Goal: Task Accomplishment & Management: Use online tool/utility

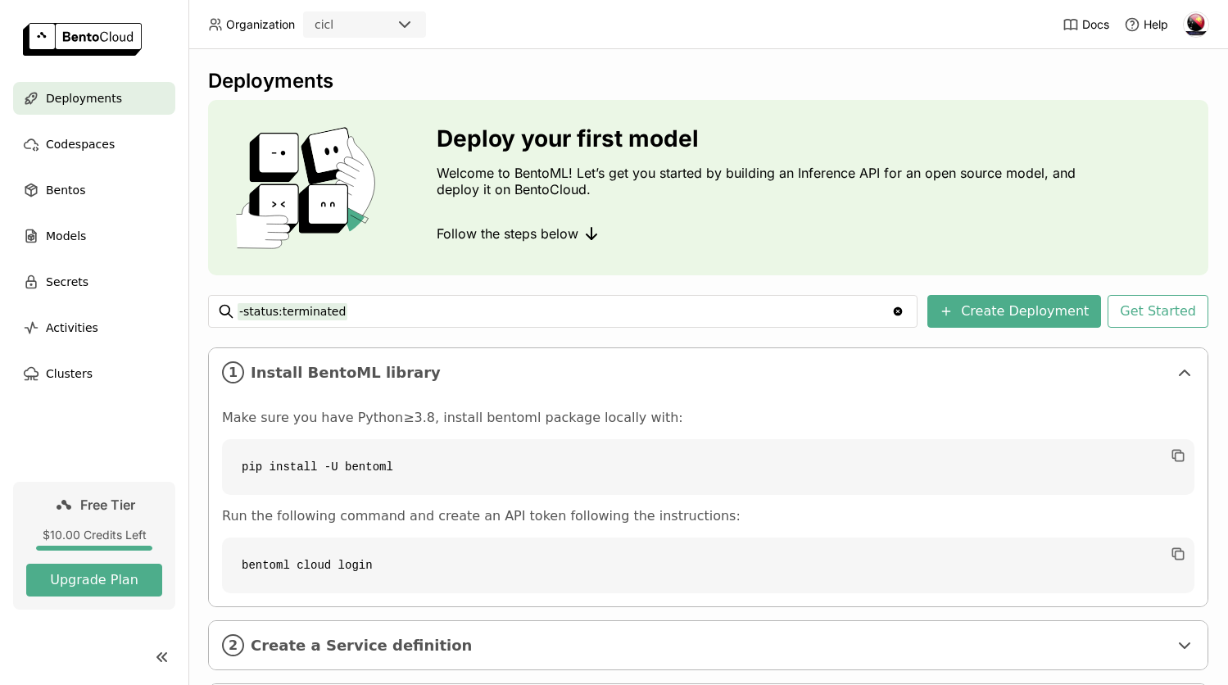
click at [1029, 233] on div "Follow the steps below" at bounding box center [760, 233] width 647 height 33
click at [1023, 314] on button "Create Deployment" at bounding box center [1014, 311] width 174 height 33
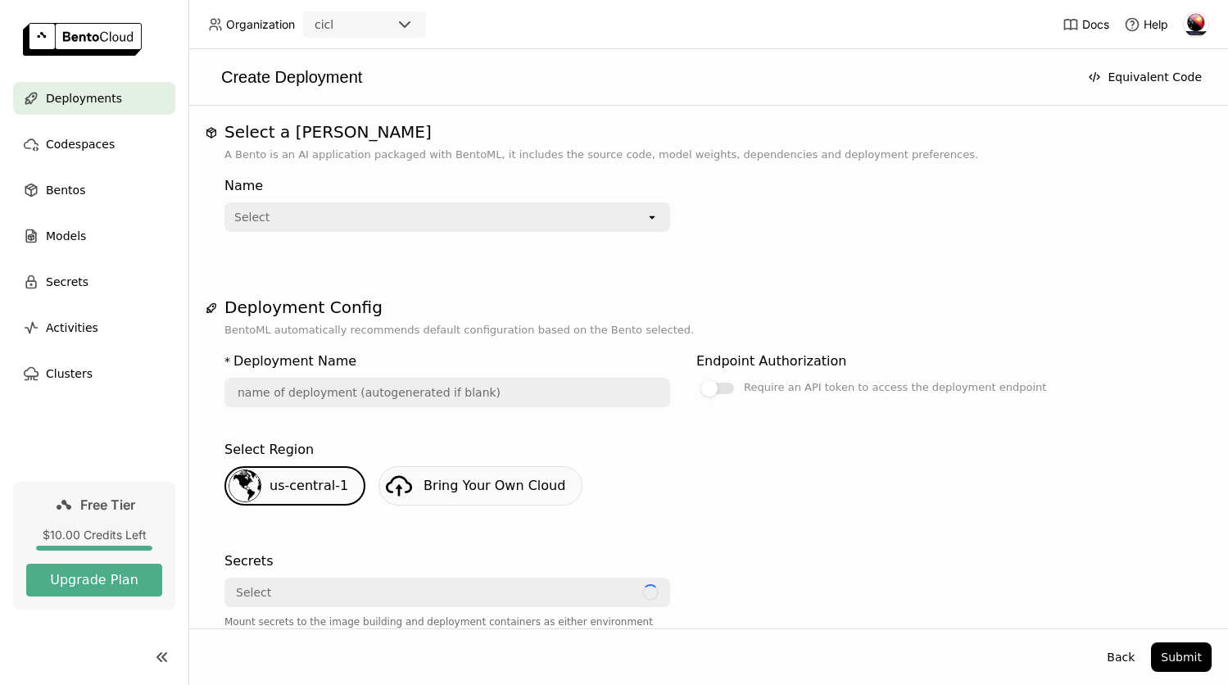
click at [497, 221] on div "Select" at bounding box center [435, 217] width 419 height 26
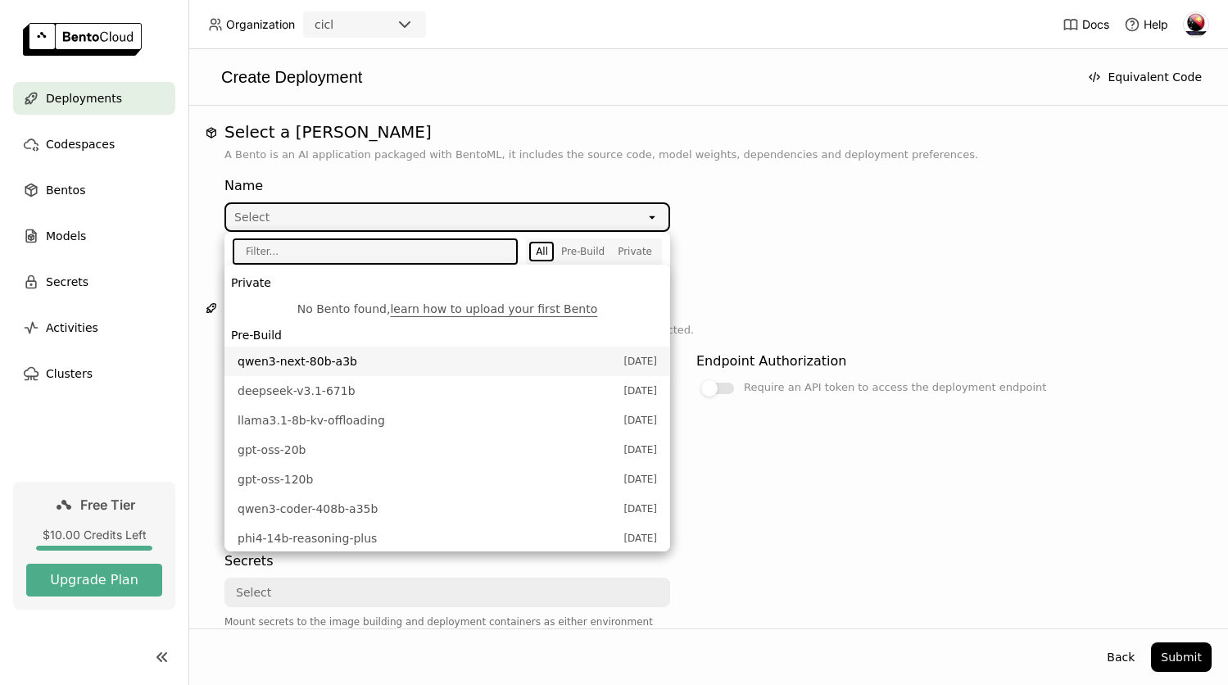
click at [391, 351] on li "qwen3-next-80b-a3b [DATE]" at bounding box center [447, 361] width 446 height 29
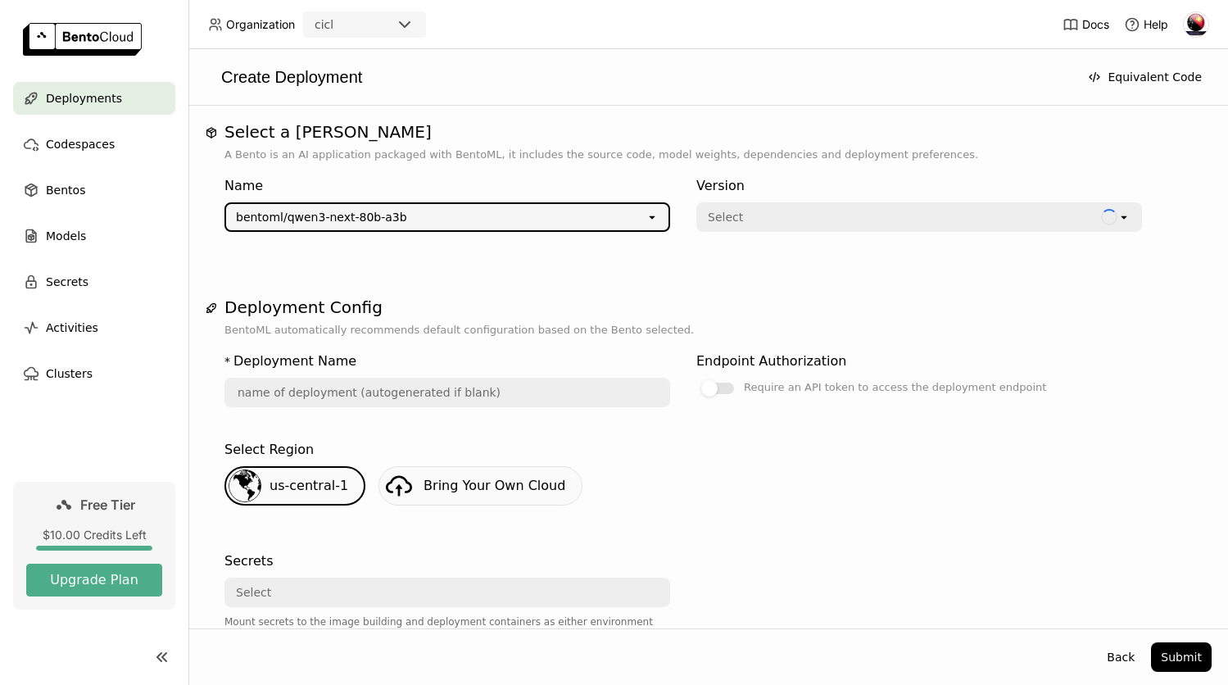
click at [766, 214] on div "Select" at bounding box center [899, 217] width 403 height 26
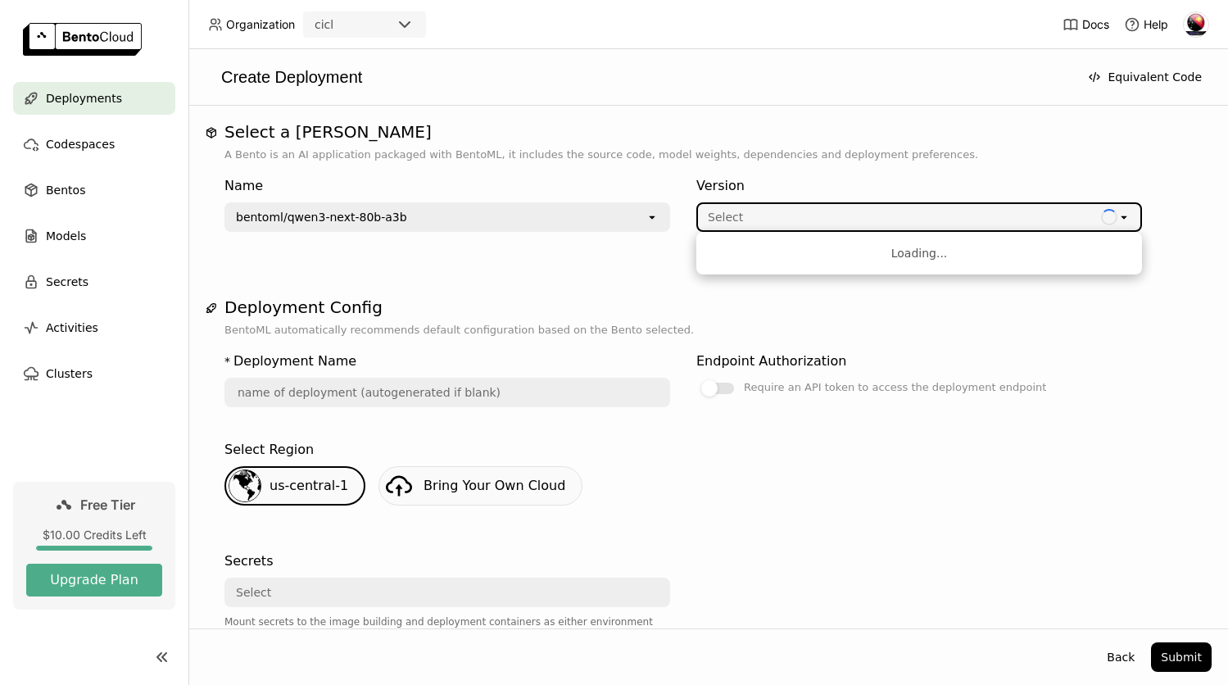
type input "[PERSON_NAME]-3-next-80-b-a-3-b-btwv"
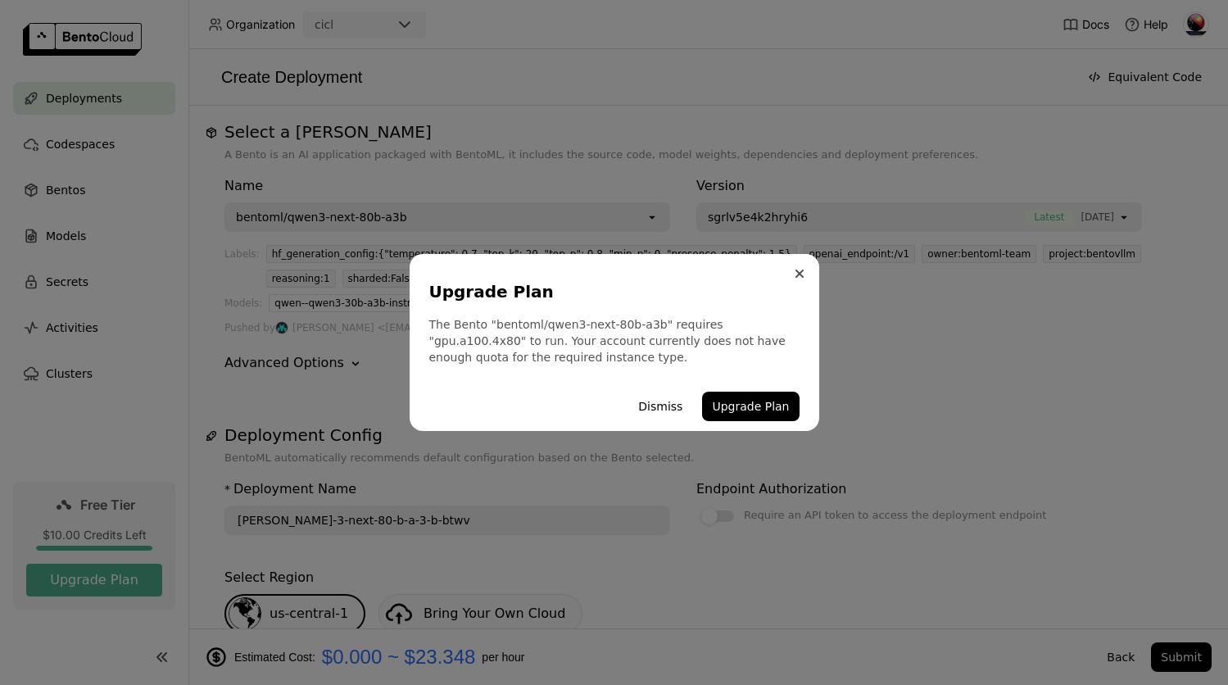
click at [802, 272] on icon "Close" at bounding box center [799, 274] width 8 height 8
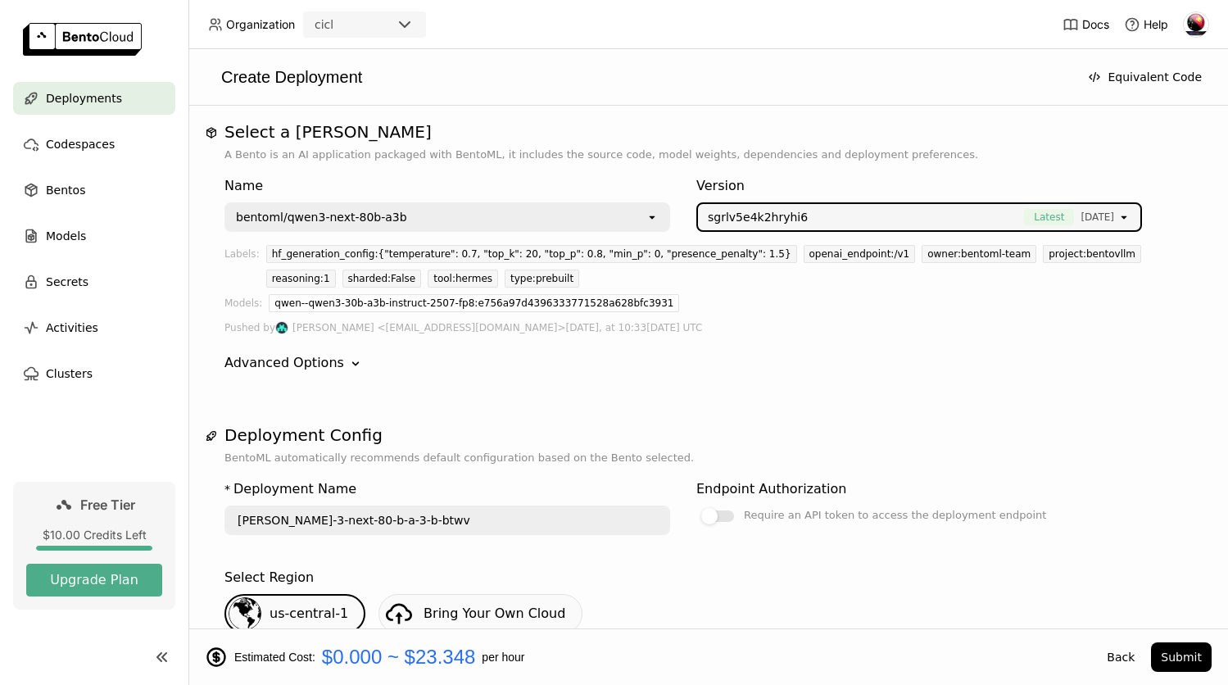
click at [773, 336] on div "Pushed by [PERSON_NAME] <[EMAIL_ADDRESS][DOMAIN_NAME]> [DATE], at 10:33[DATE] U…" at bounding box center [708, 328] width 968 height 18
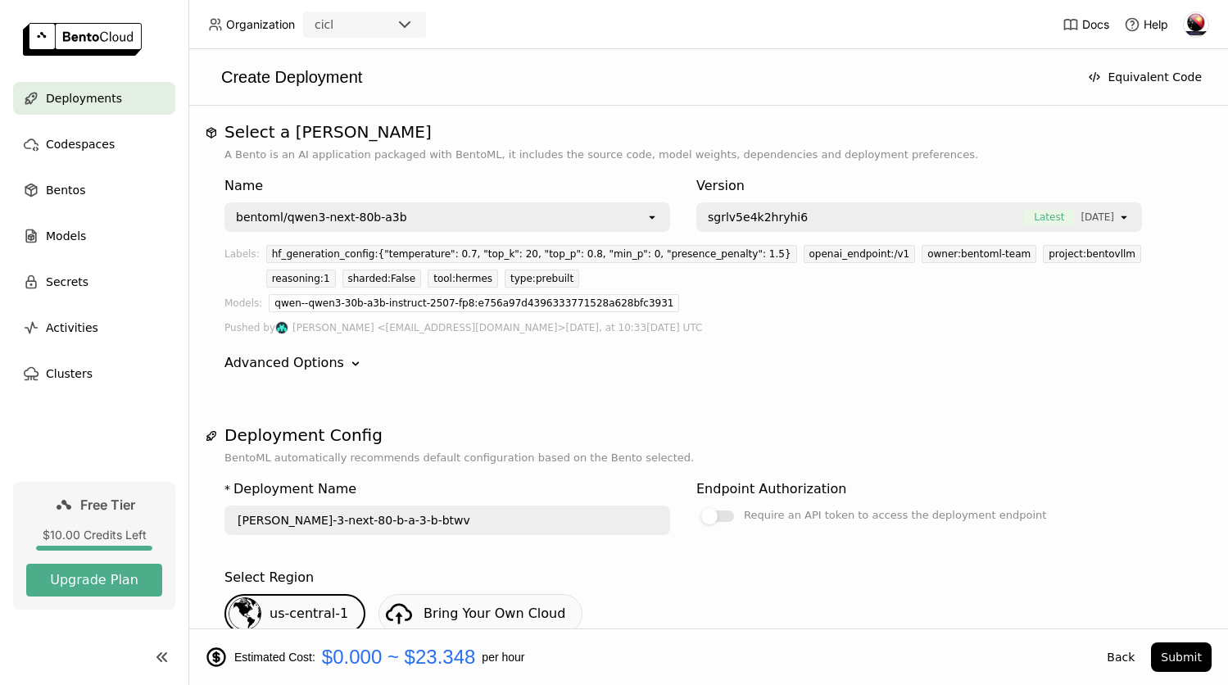
click at [680, 316] on div "qwen--qwen3-30b-a3b-instruct-2507-fp8:e756a97d4396333771528a628bfc3931" at bounding box center [730, 306] width 923 height 25
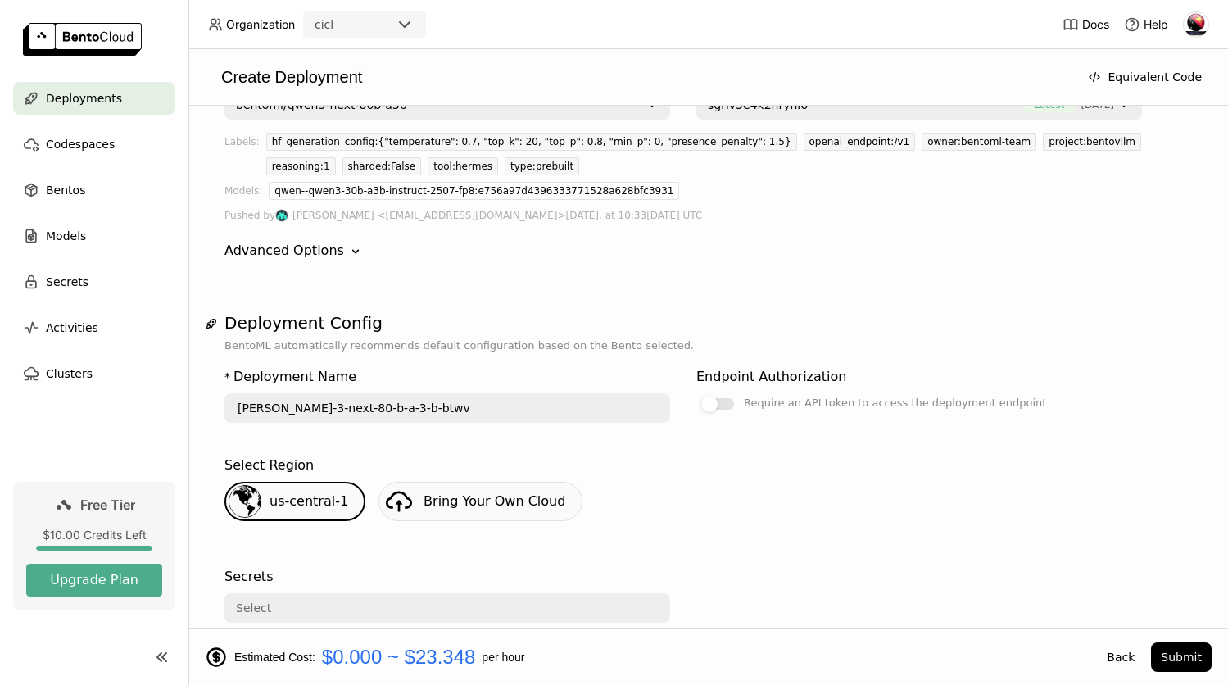
scroll to position [164, 0]
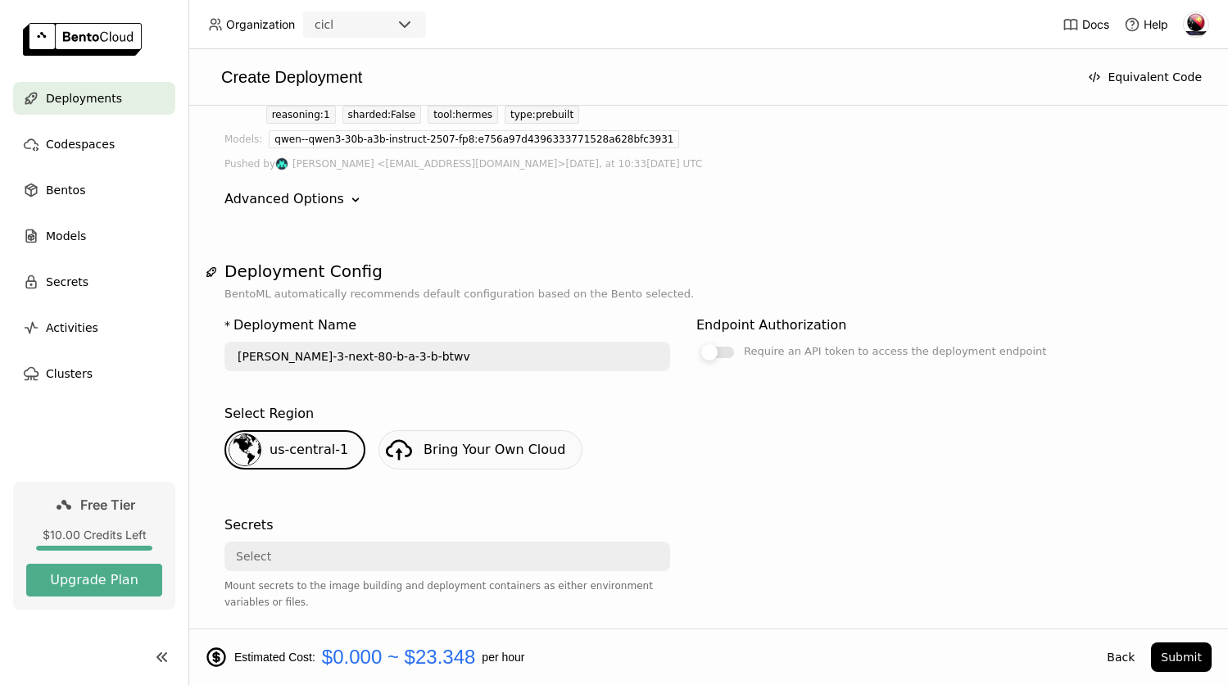
click at [725, 355] on div at bounding box center [717, 352] width 33 height 11
click at [696, 505] on input "Require an API token to access the deployment endpoint" at bounding box center [696, 505] width 0 height 0
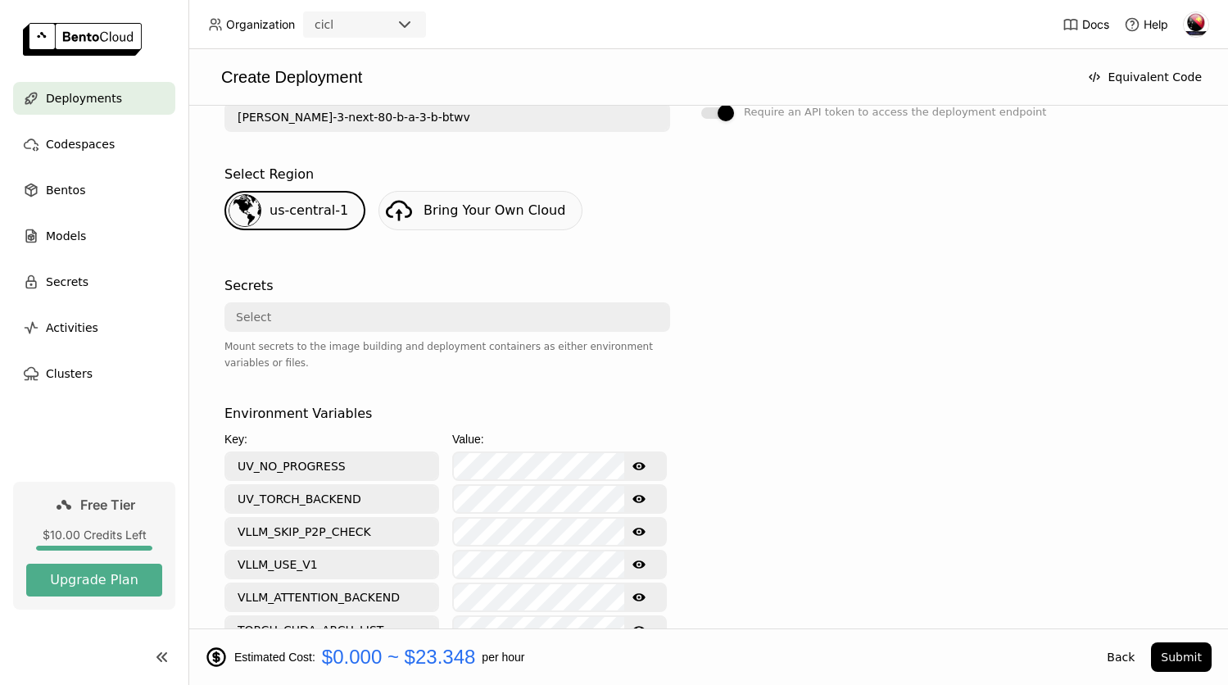
scroll to position [410, 0]
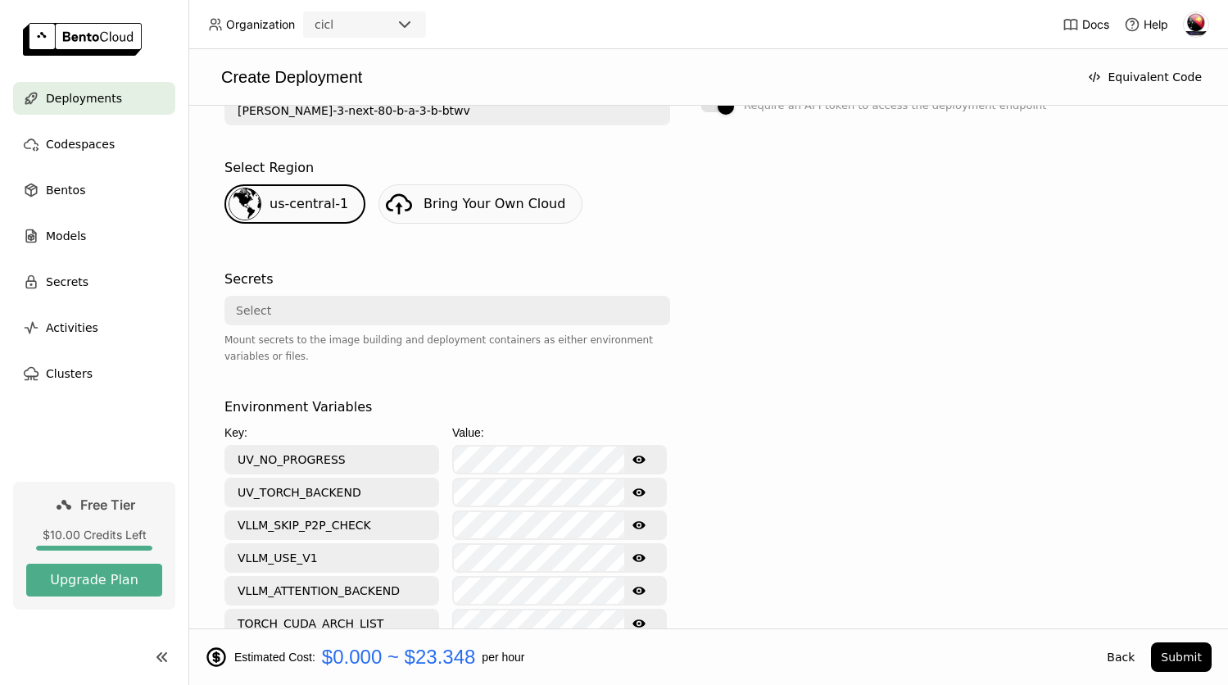
click at [297, 218] on div "us-central-1" at bounding box center [294, 203] width 141 height 39
click at [309, 204] on span "us-central-1" at bounding box center [309, 204] width 79 height 16
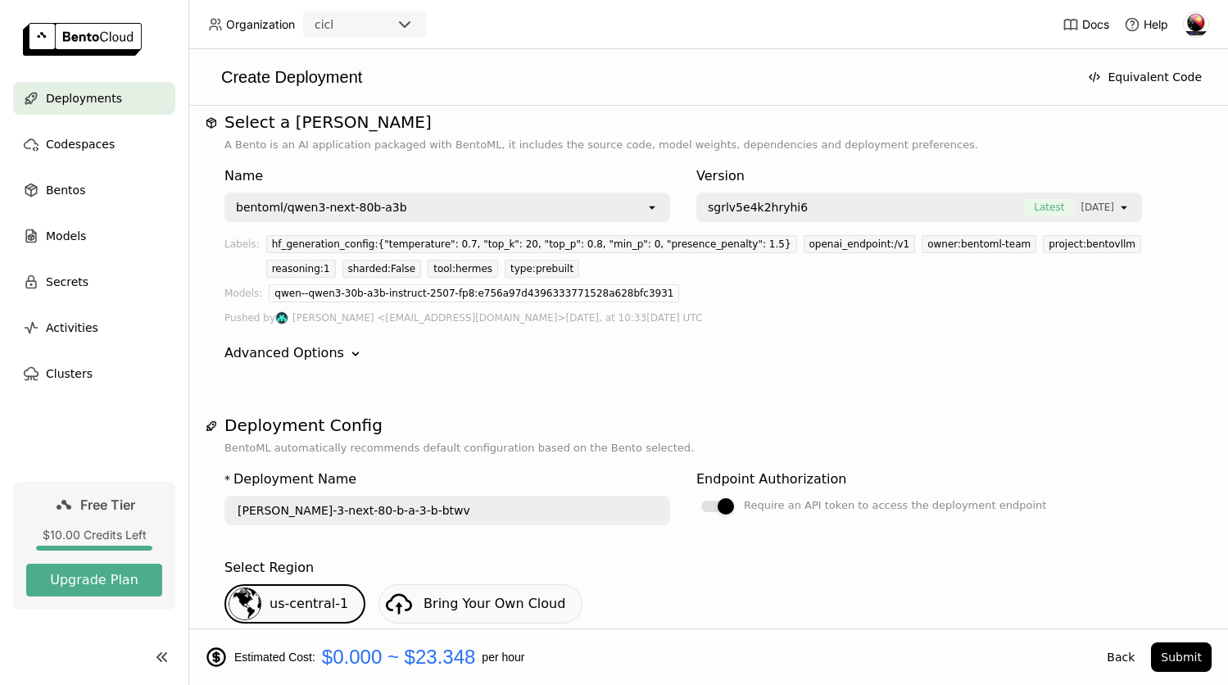
scroll to position [0, 0]
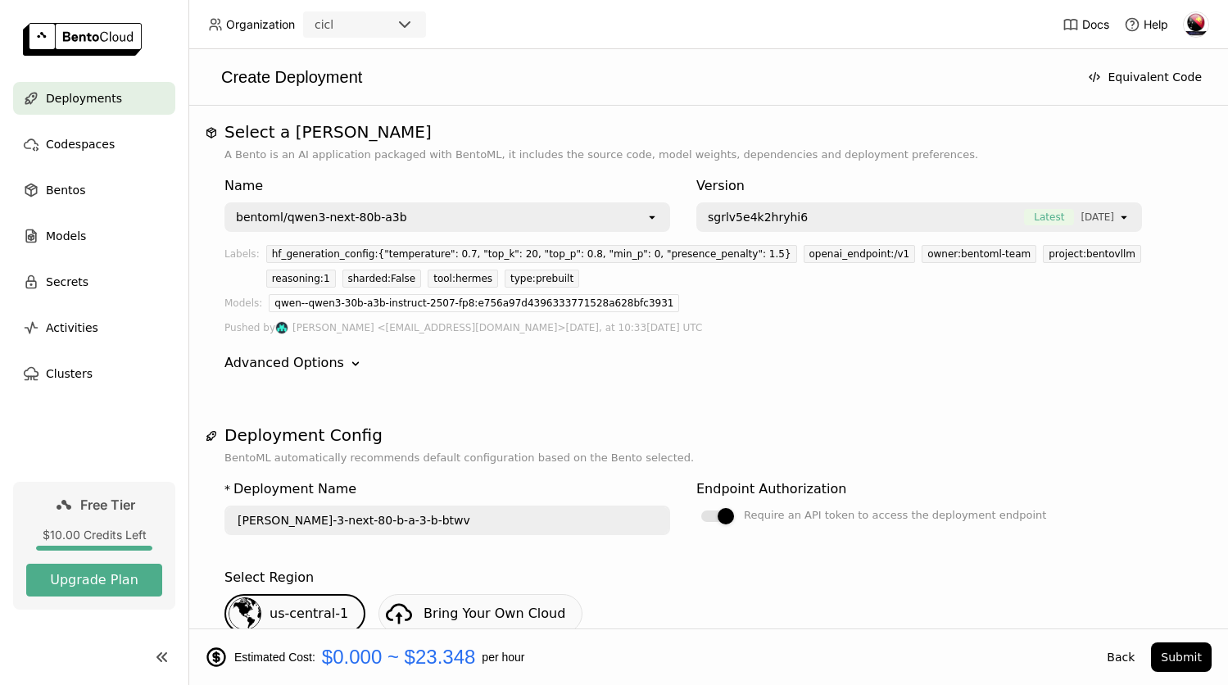
click at [387, 218] on div "bentoml/qwen3-next-80b-a3b" at bounding box center [321, 217] width 171 height 16
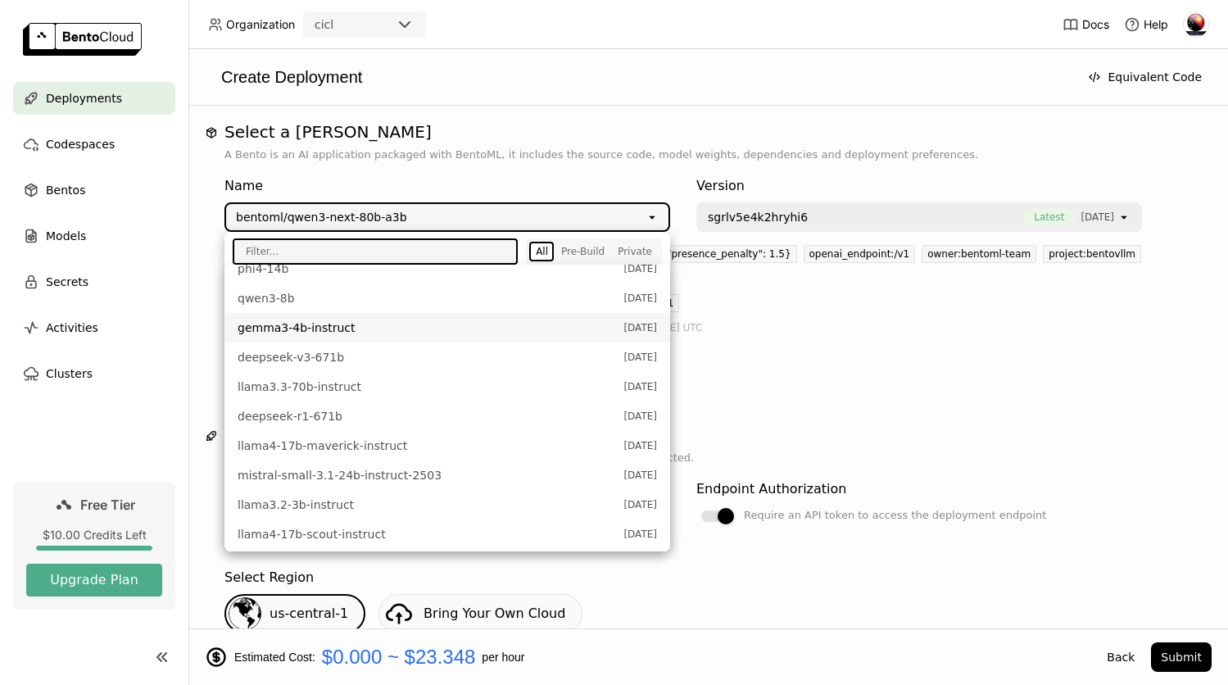
scroll to position [628, 0]
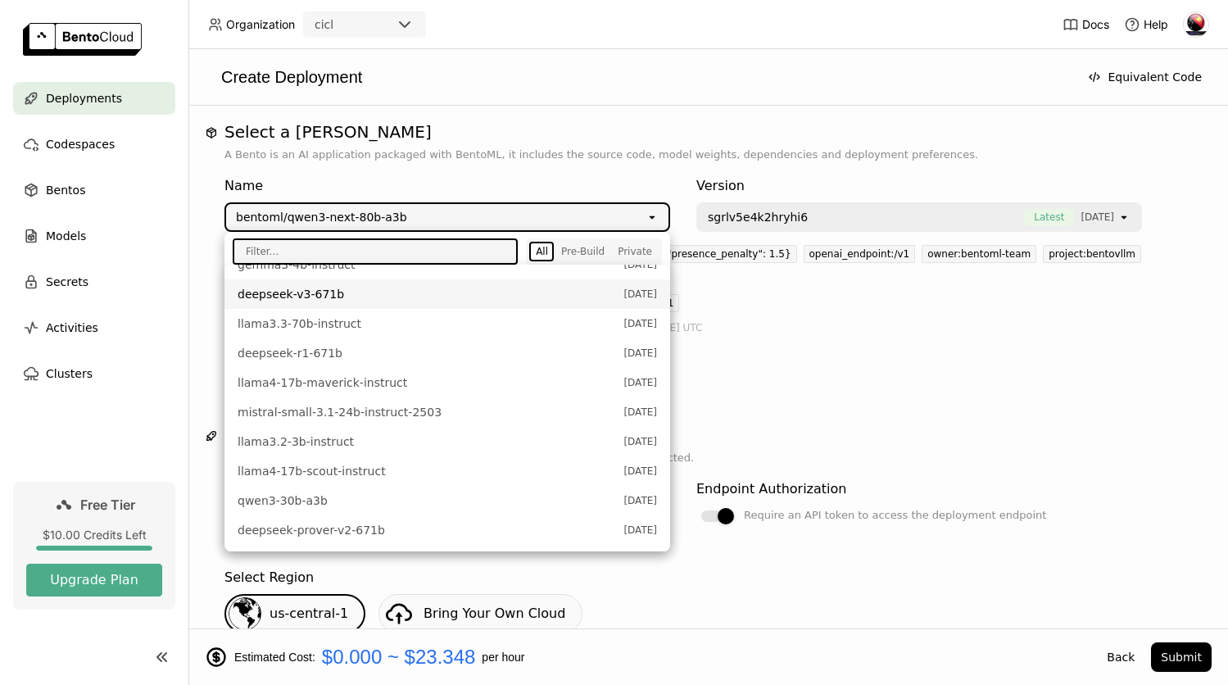
click at [778, 308] on div "qwen--qwen3-30b-a3b-instruct-2507-fp8:e756a97d4396333771528a628bfc3931" at bounding box center [730, 306] width 923 height 25
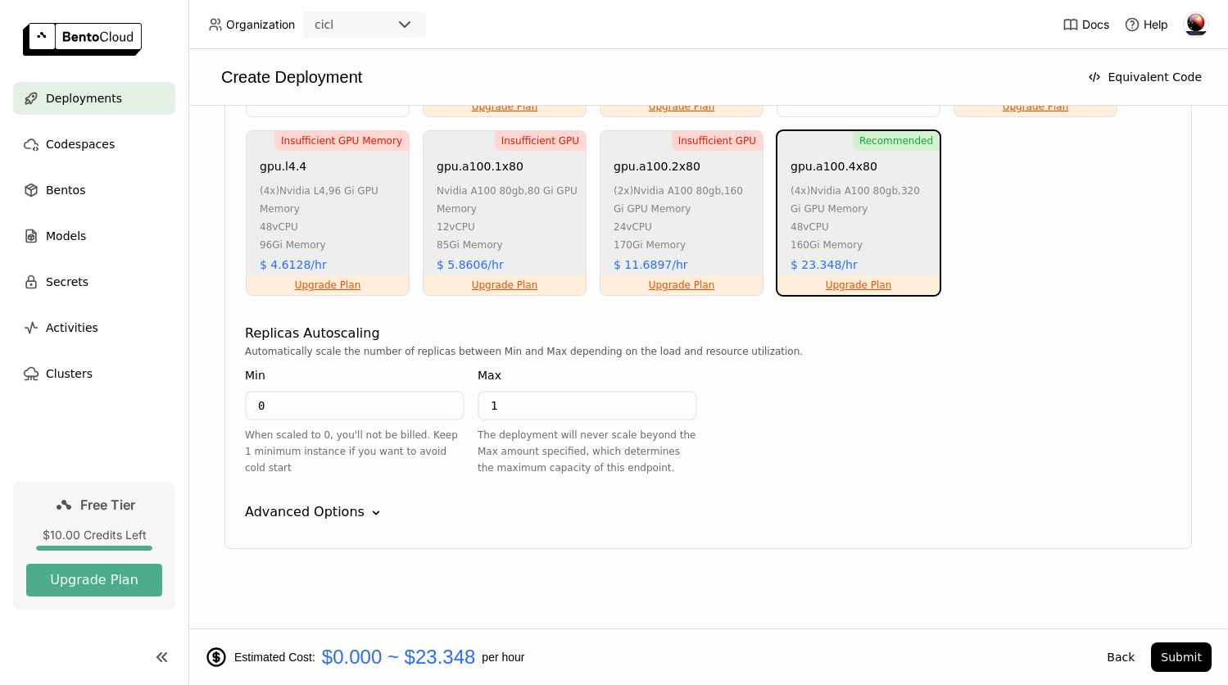
scroll to position [1268, 0]
click at [57, 233] on span "Models" at bounding box center [66, 236] width 40 height 20
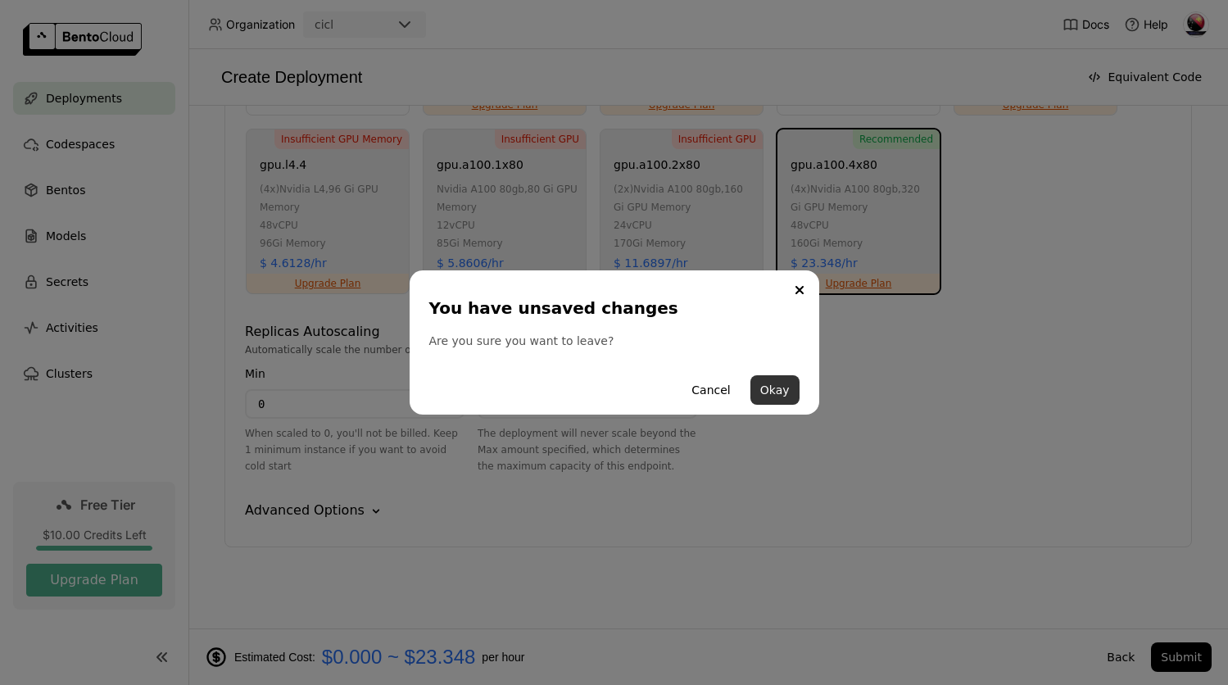
click at [776, 392] on button "Okay" at bounding box center [774, 389] width 49 height 29
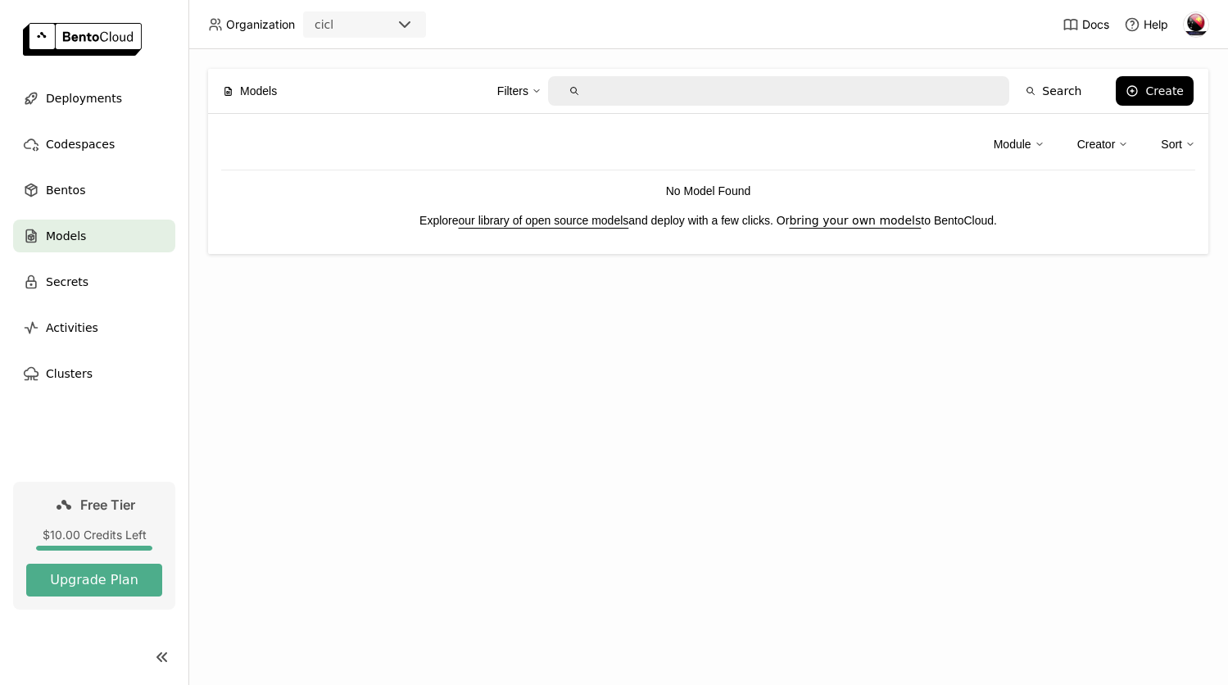
click at [518, 223] on link "our library of open source models" at bounding box center [544, 220] width 170 height 13
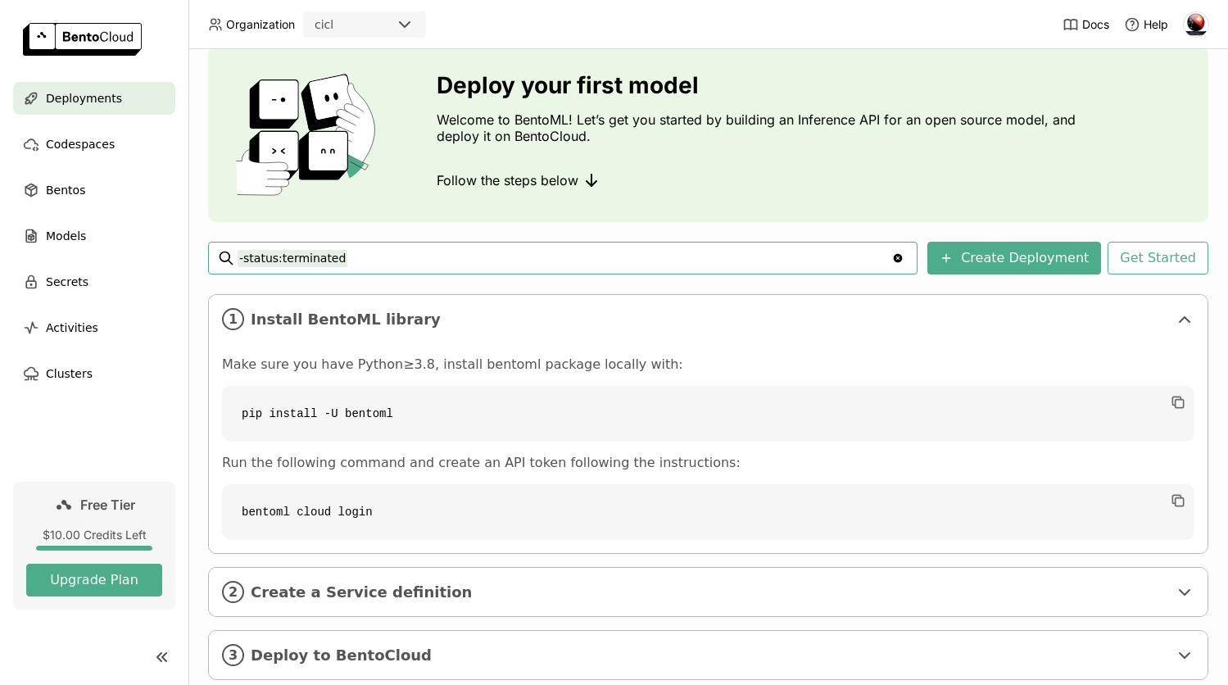
scroll to position [93, 0]
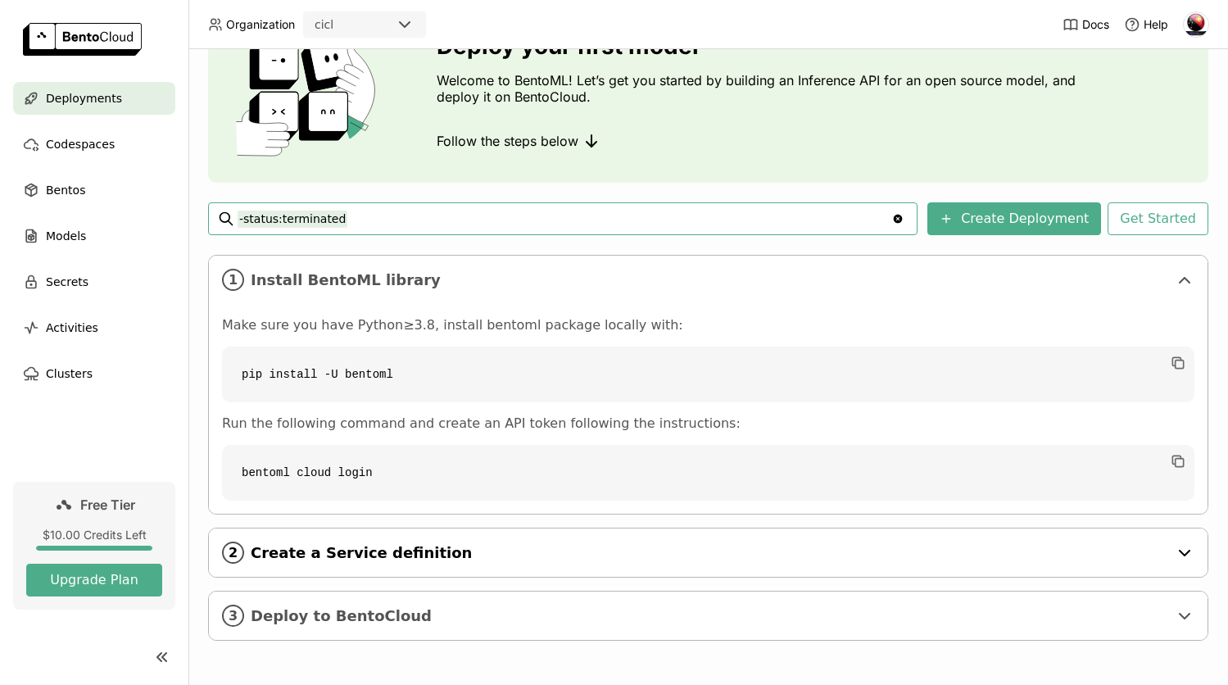
click at [384, 557] on span "Create a Service definition" at bounding box center [710, 553] width 918 height 18
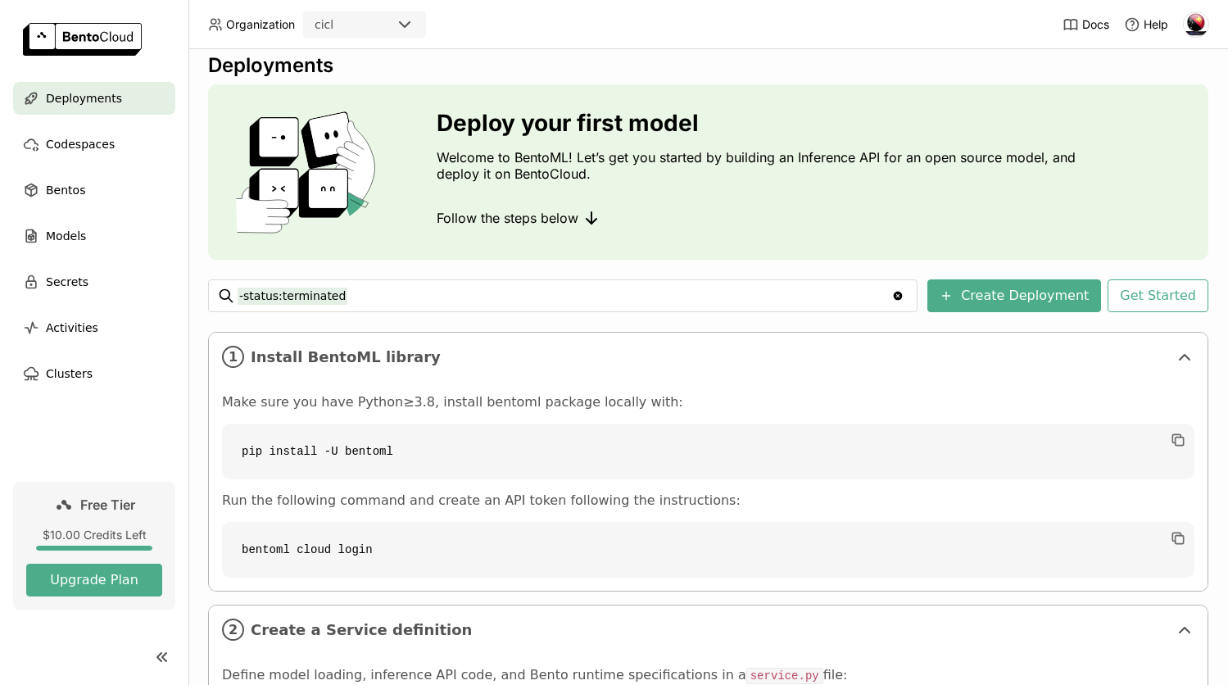
scroll to position [0, 0]
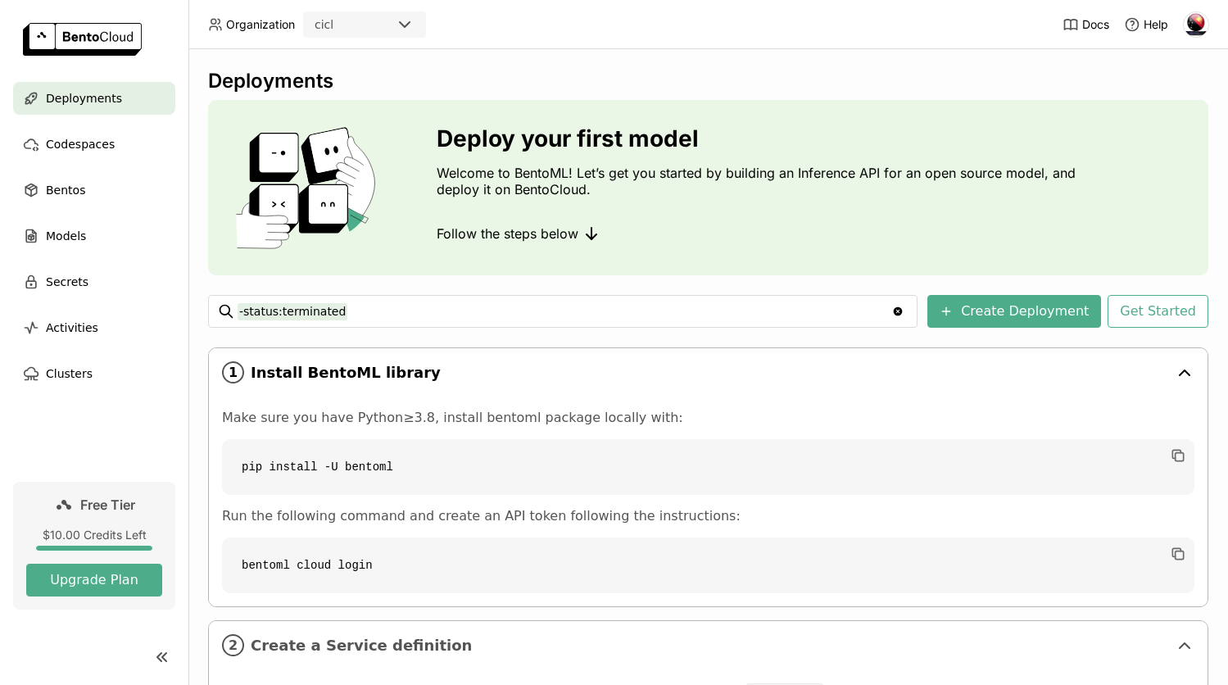
click at [986, 370] on span "Install BentoML library" at bounding box center [710, 373] width 918 height 18
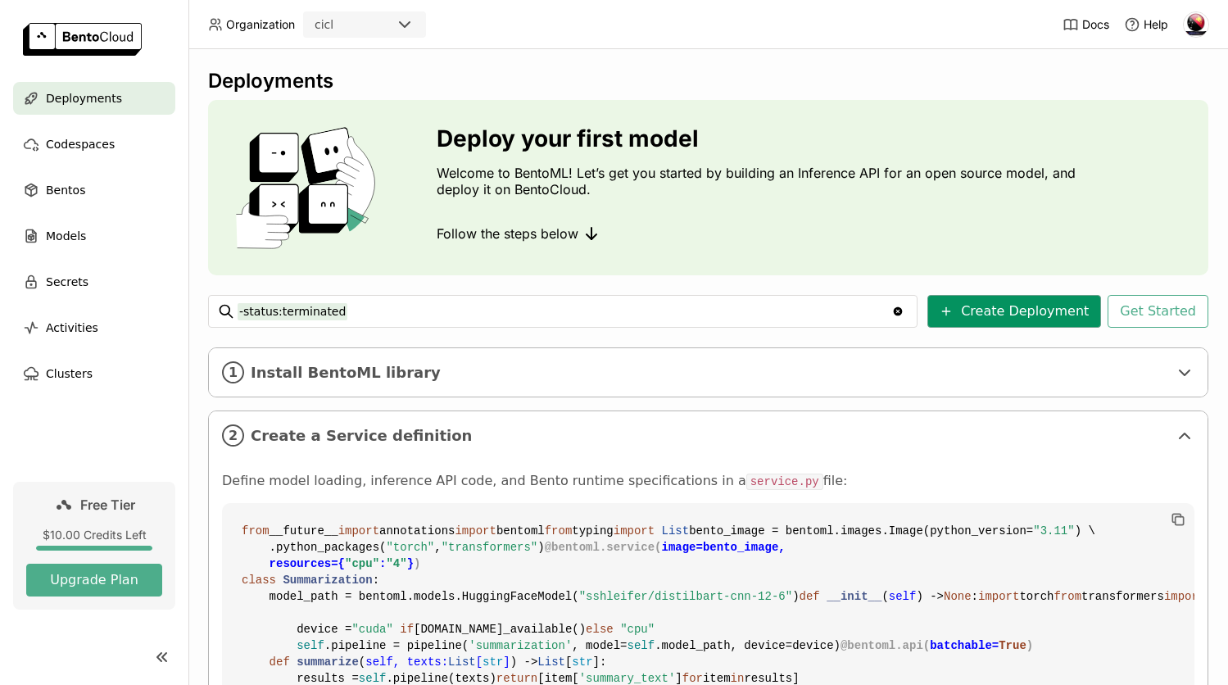
click at [950, 315] on button "Create Deployment" at bounding box center [1014, 311] width 174 height 33
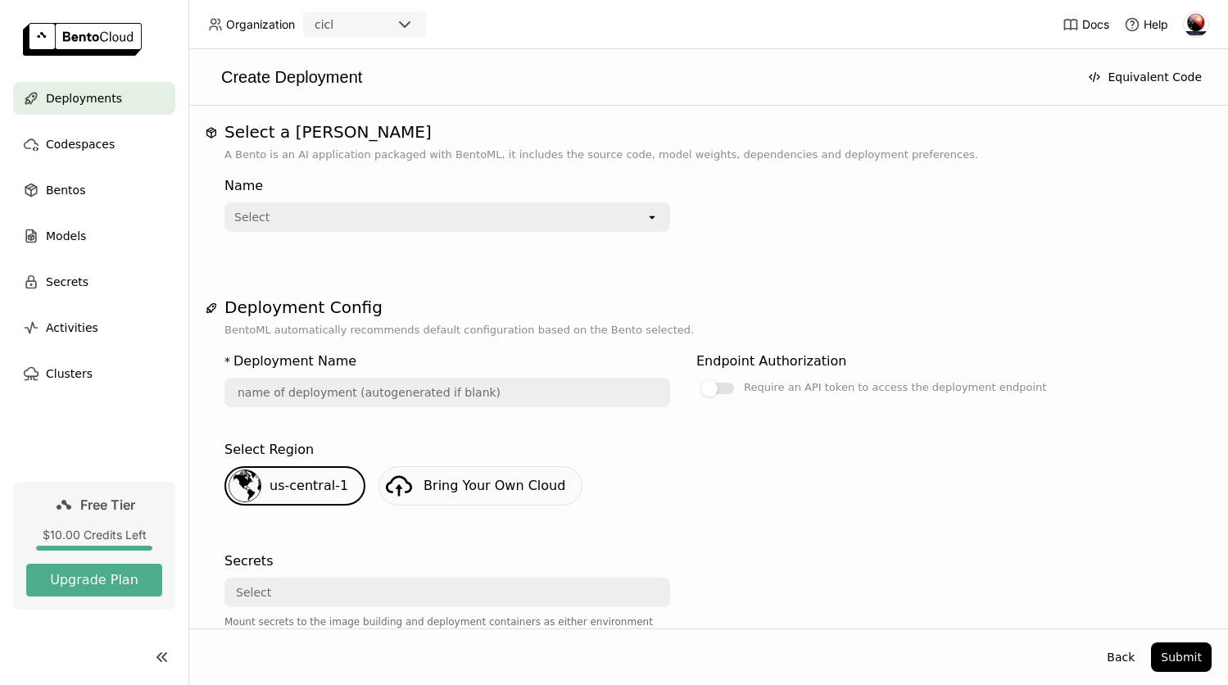
click at [504, 214] on div "Select" at bounding box center [435, 217] width 419 height 26
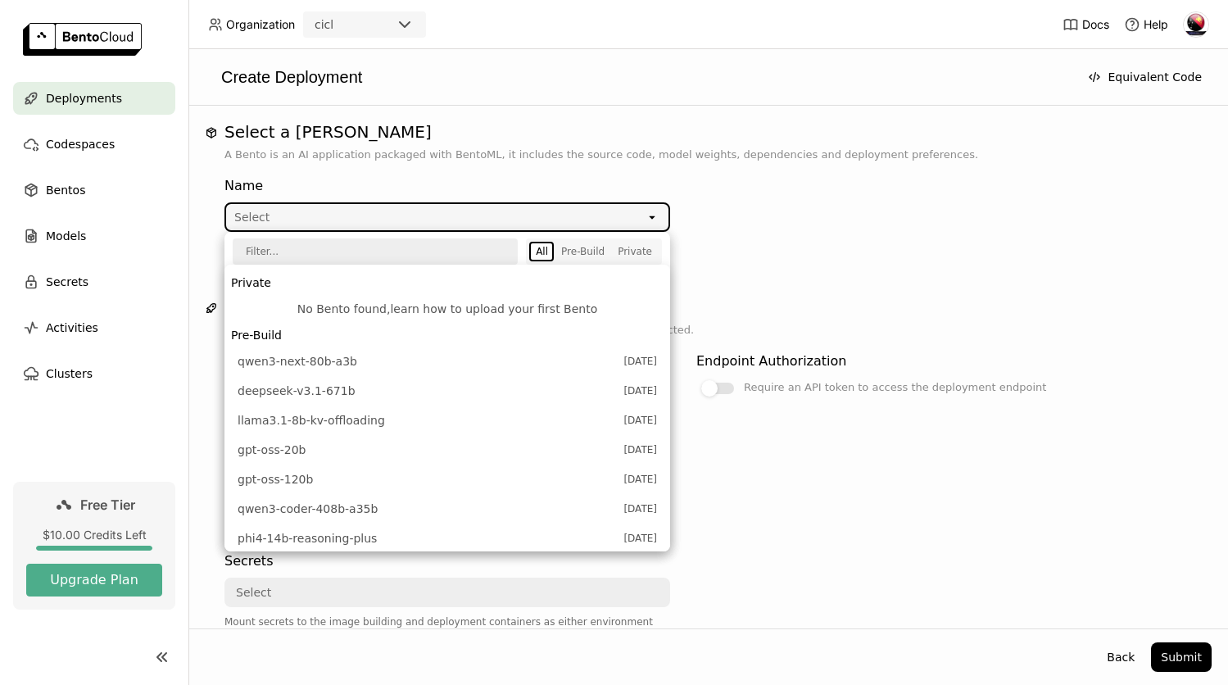
click at [460, 310] on link "learn how to upload your first Bento" at bounding box center [493, 308] width 207 height 13
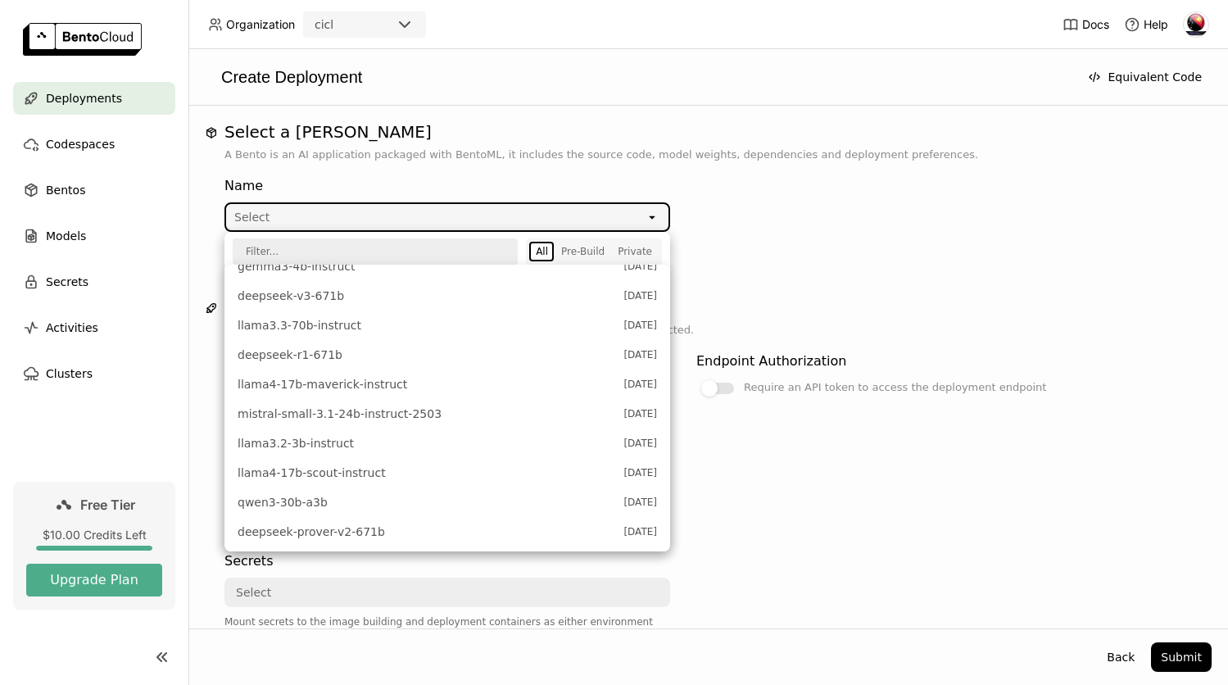
scroll to position [628, 0]
click at [396, 437] on span "llama3.2-3b-instruct" at bounding box center [427, 441] width 378 height 16
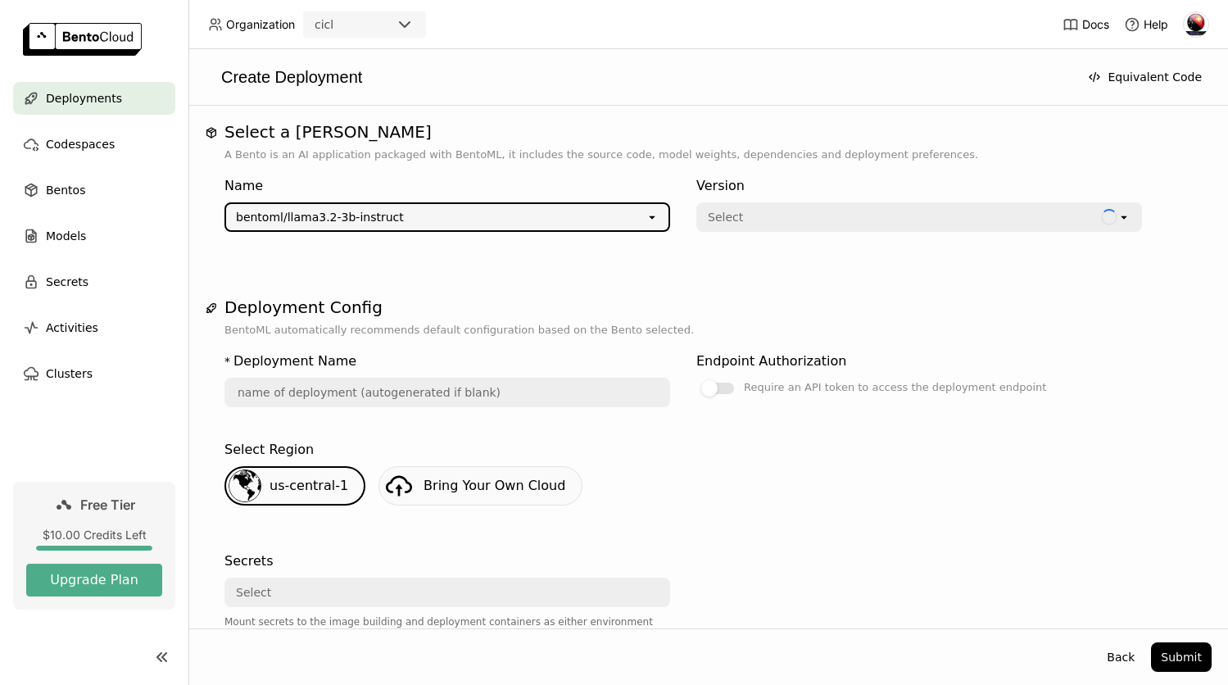
click at [746, 225] on div "Select" at bounding box center [899, 217] width 403 height 26
type input "llama-3-2-3-b-instruct-l774"
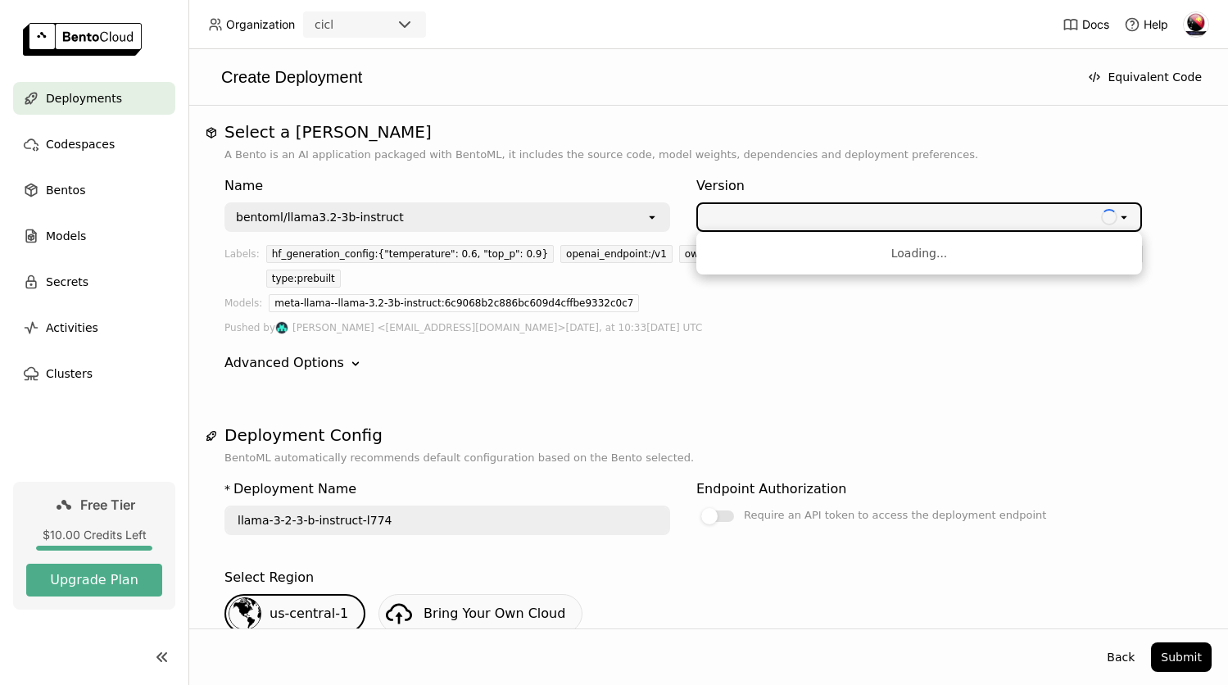
click at [795, 177] on div "Version" at bounding box center [919, 186] width 446 height 20
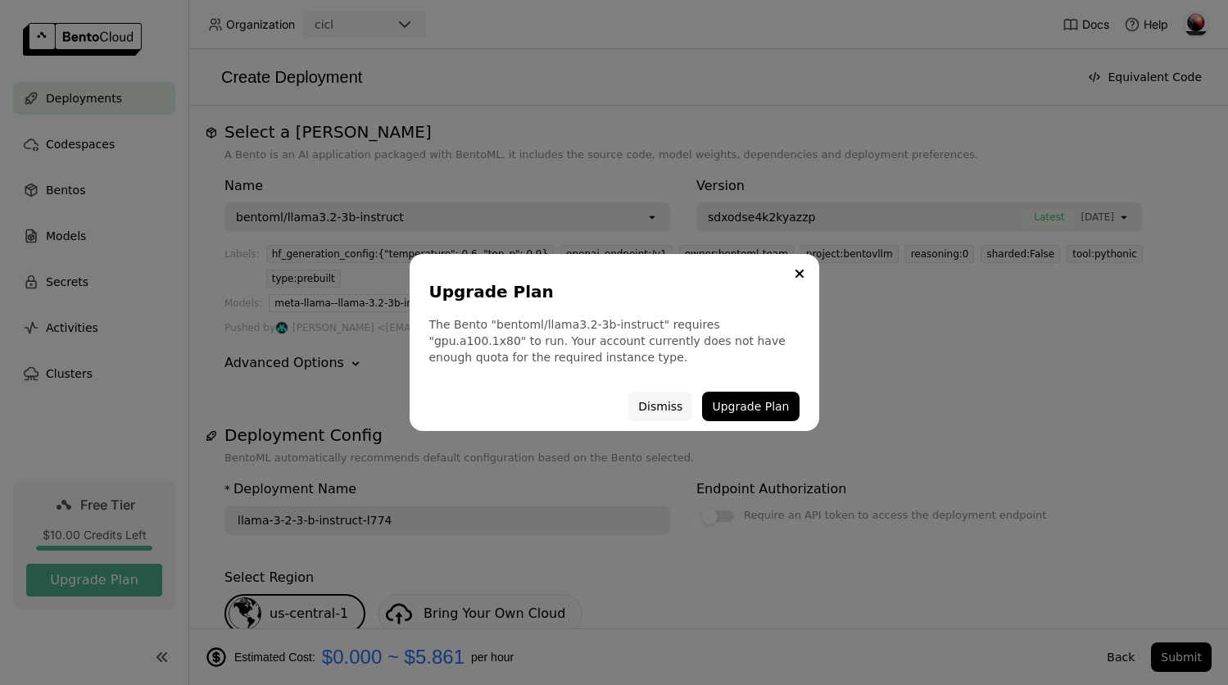
click at [650, 409] on button "Dismiss" at bounding box center [660, 406] width 64 height 29
